Goal: Find specific page/section: Find specific page/section

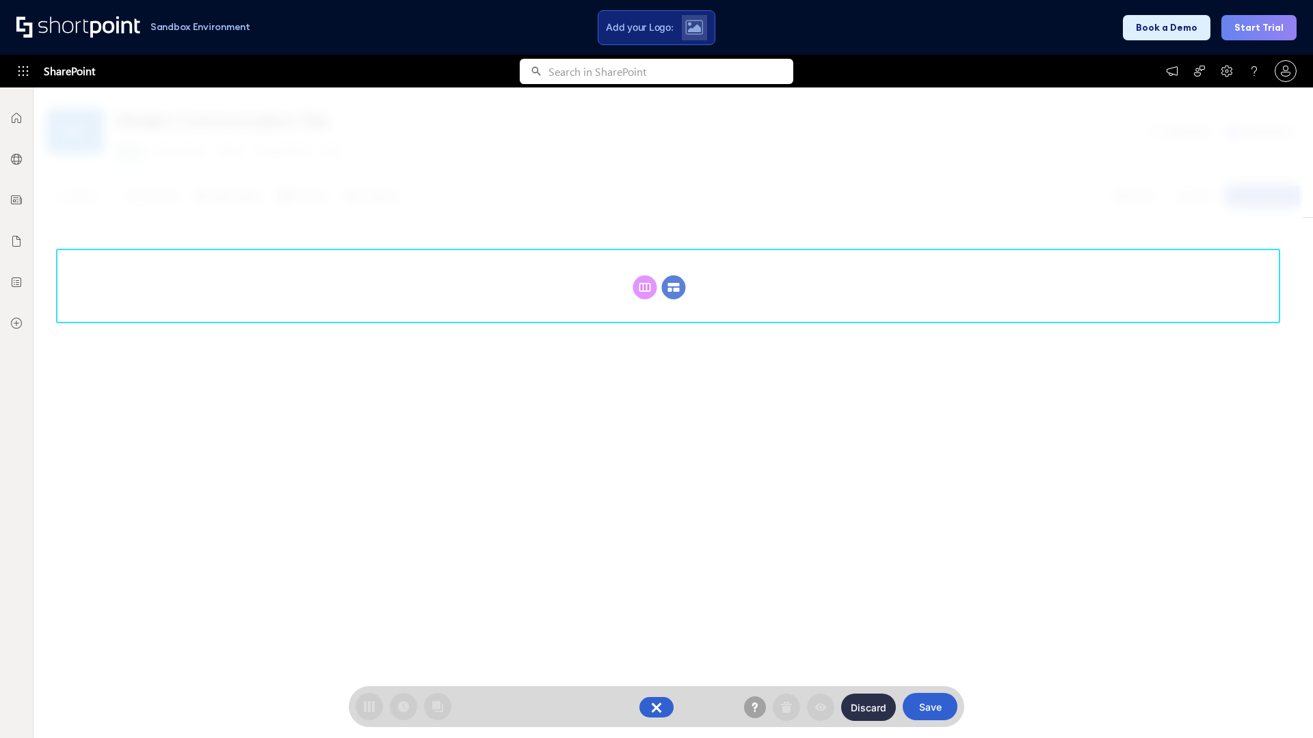
click at [673, 287] on circle at bounding box center [674, 288] width 24 height 24
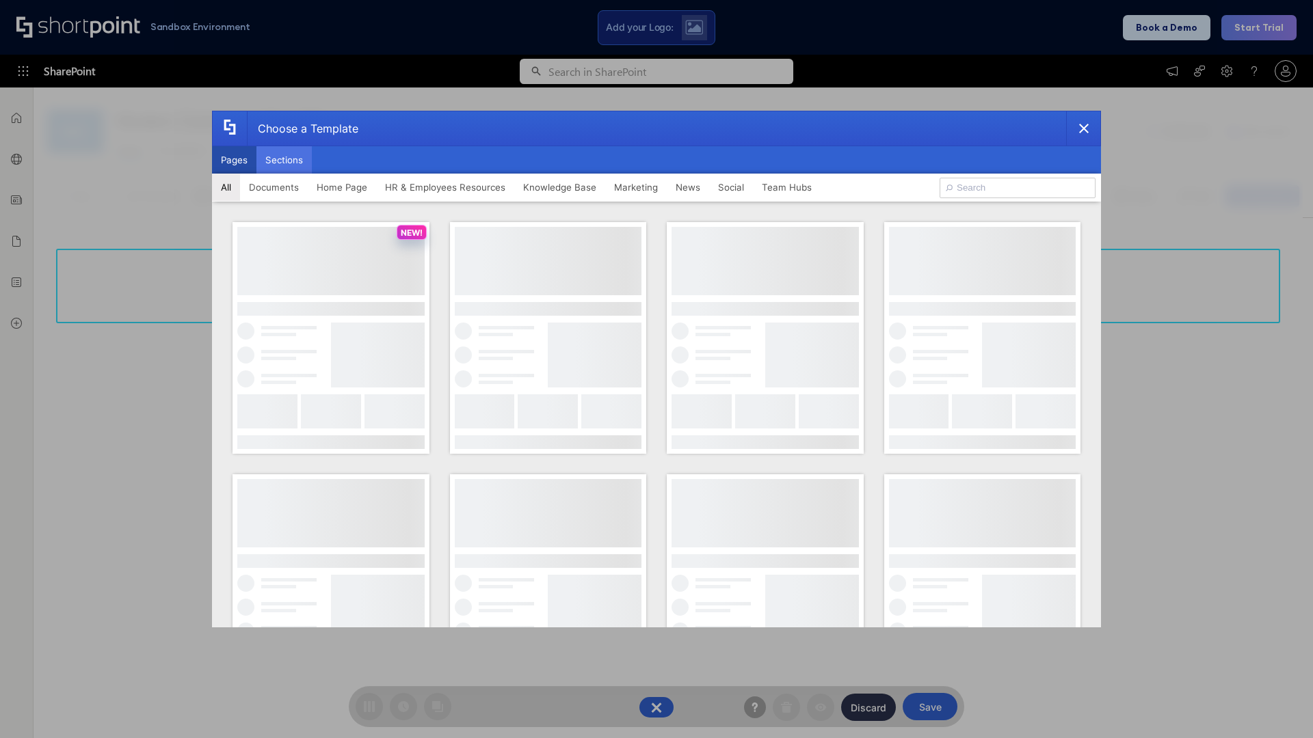
click at [284, 160] on button "Sections" at bounding box center [283, 159] width 55 height 27
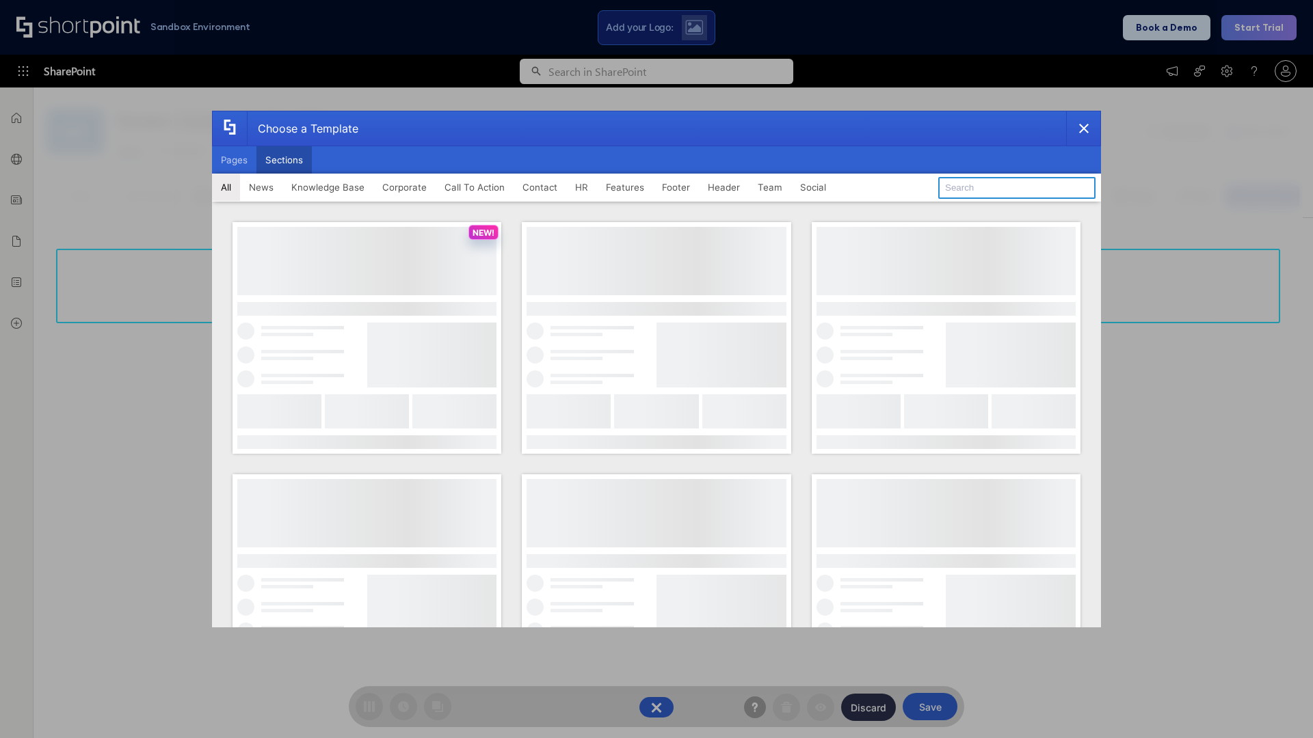
type input "Social News"
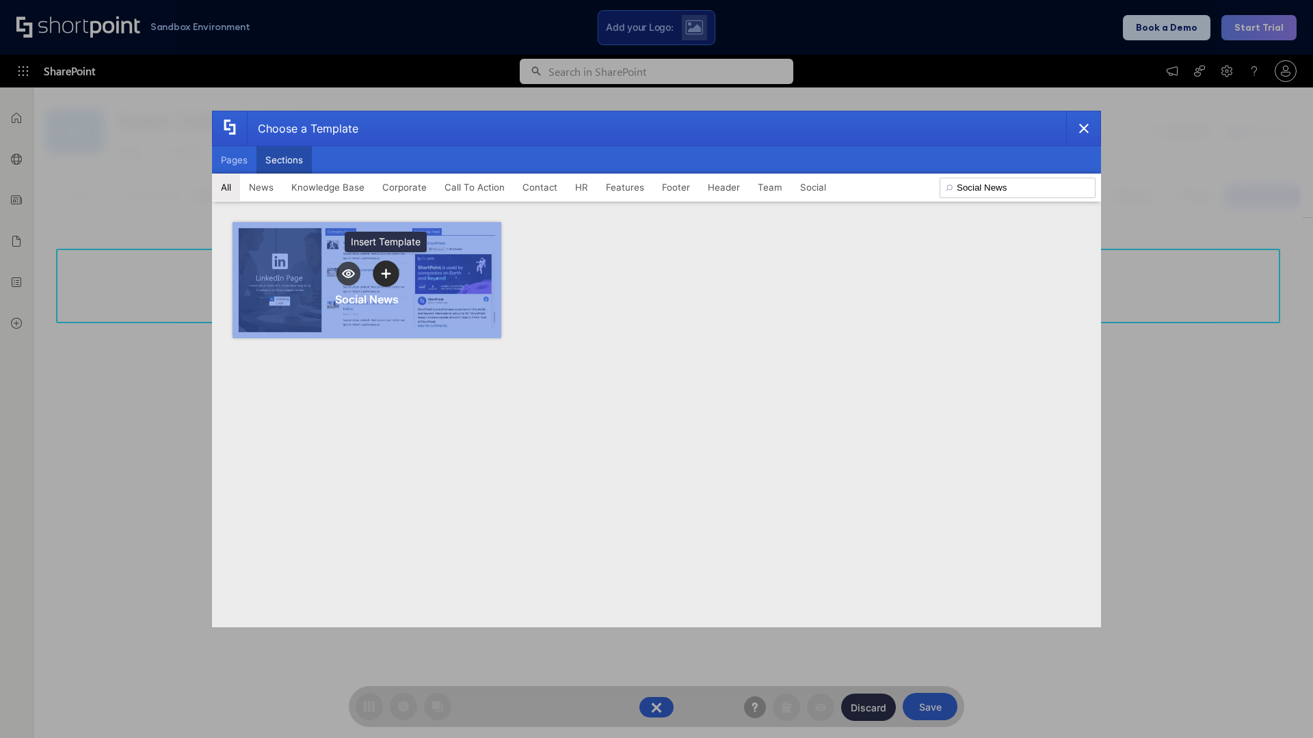
click at [386, 273] on icon "template selector" at bounding box center [386, 274] width 10 height 10
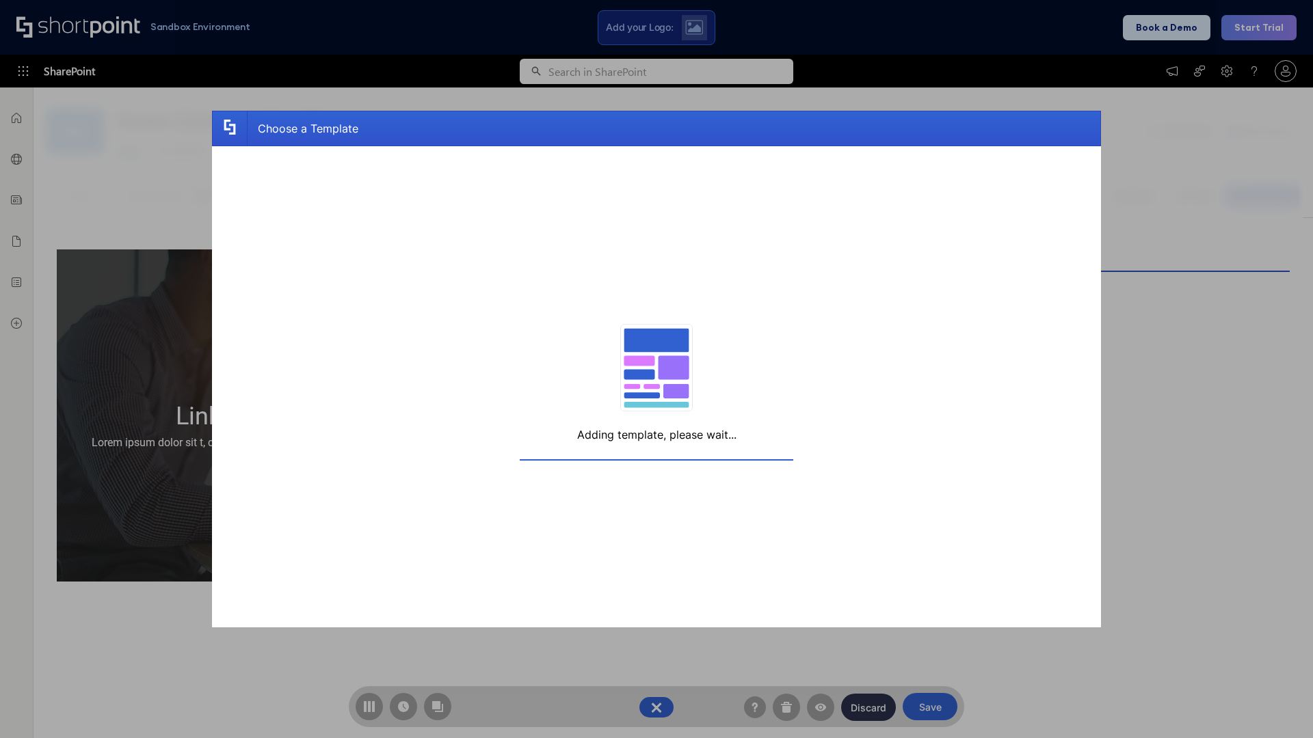
scroll to position [10, 10]
